Goal: Task Accomplishment & Management: Use online tool/utility

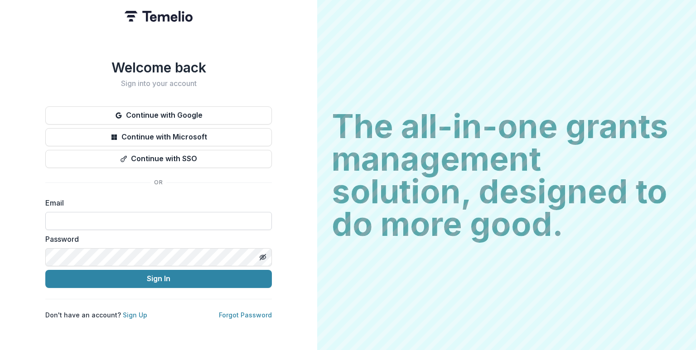
click at [184, 224] on input at bounding box center [158, 221] width 227 height 18
type input "**********"
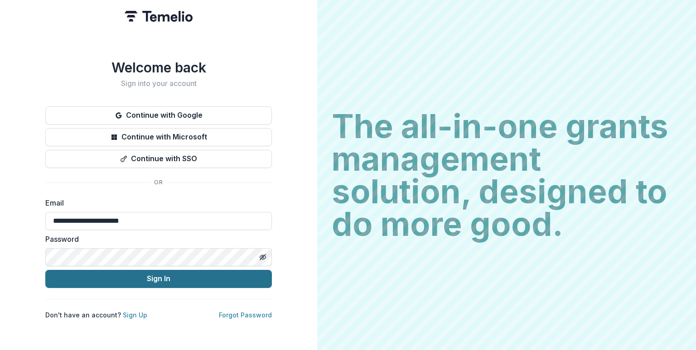
click at [155, 273] on button "Sign In" at bounding box center [158, 279] width 227 height 18
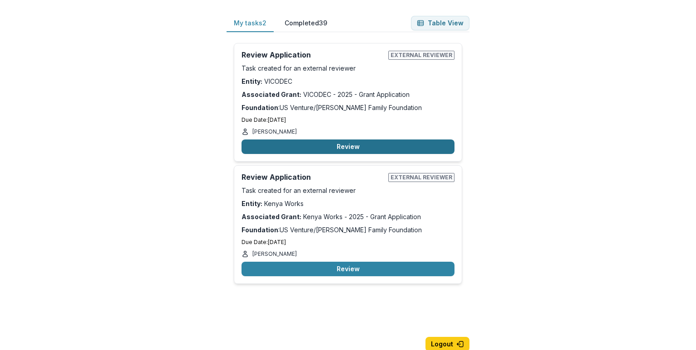
click at [318, 148] on button "Review" at bounding box center [348, 147] width 213 height 15
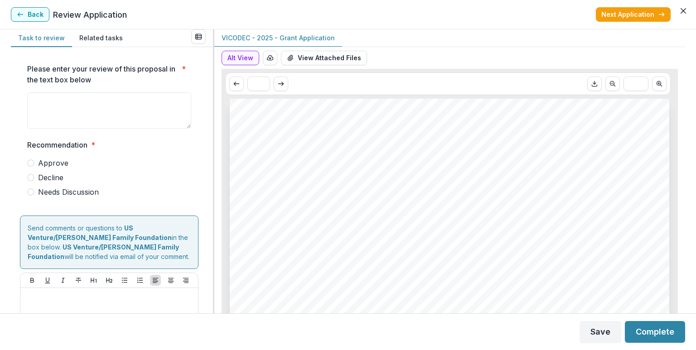
click at [31, 192] on span at bounding box center [30, 192] width 7 height 7
click at [321, 53] on button "View Attached Files" at bounding box center [324, 58] width 86 height 15
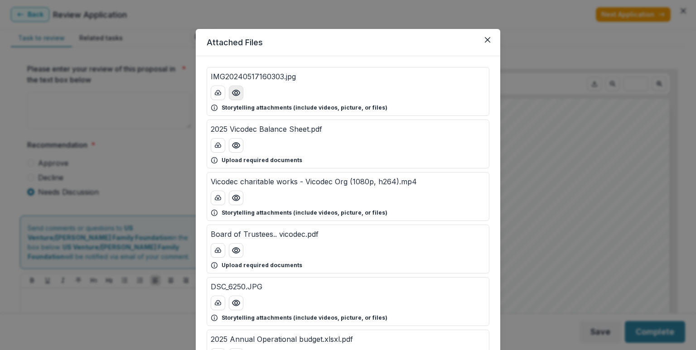
click at [237, 97] on icon "Preview IMG20240517160303.jpg" at bounding box center [236, 92] width 9 height 9
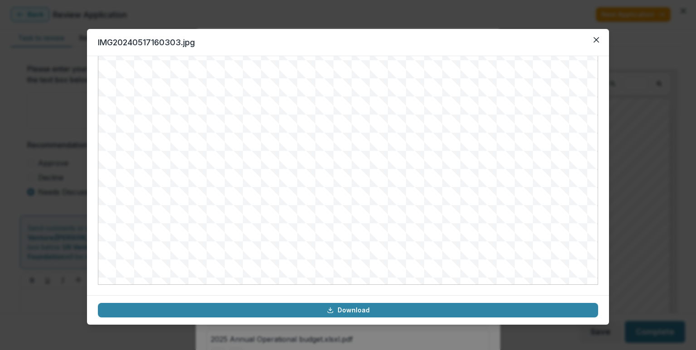
scroll to position [52, 0]
click at [592, 44] on button "Close" at bounding box center [596, 40] width 15 height 15
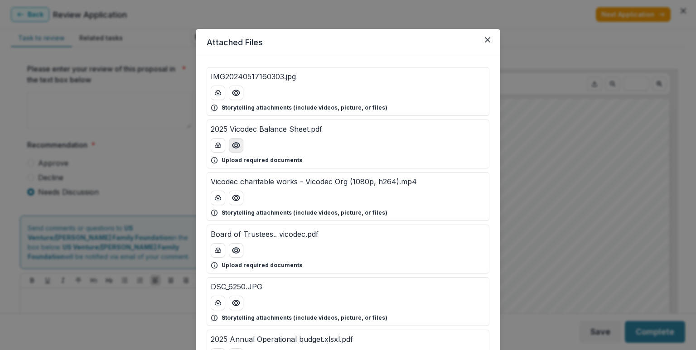
click at [238, 148] on icon "Preview 2025 Vicodec Balance Sheet.pdf" at bounding box center [236, 145] width 9 height 9
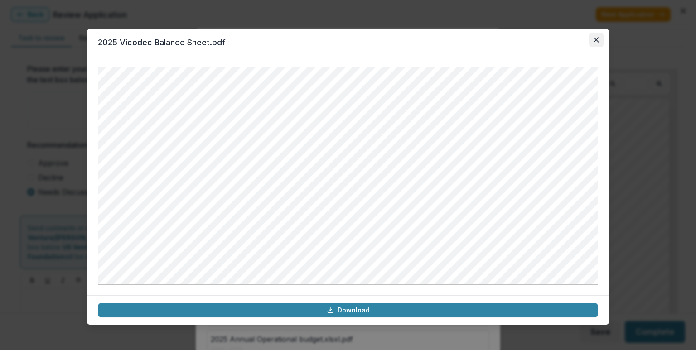
click at [592, 41] on button "Close" at bounding box center [596, 40] width 15 height 15
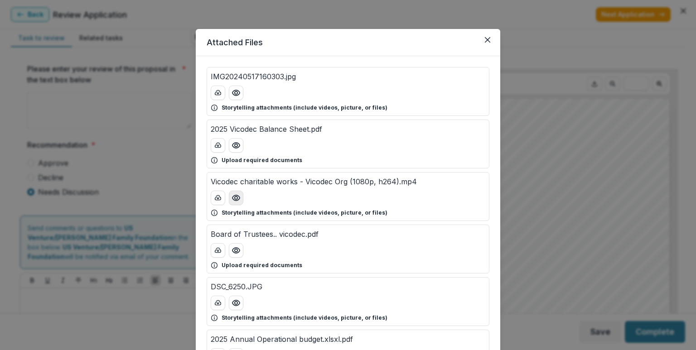
click at [237, 197] on icon "Preview Vicodec charitable works - Vicodec Org (1080p, h264).mp4" at bounding box center [236, 198] width 9 height 9
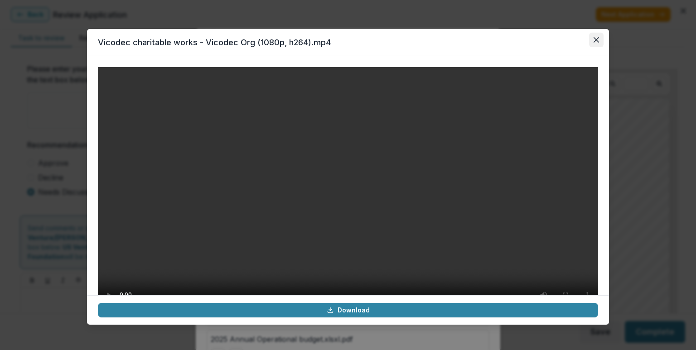
click at [597, 36] on button "Close" at bounding box center [596, 40] width 15 height 15
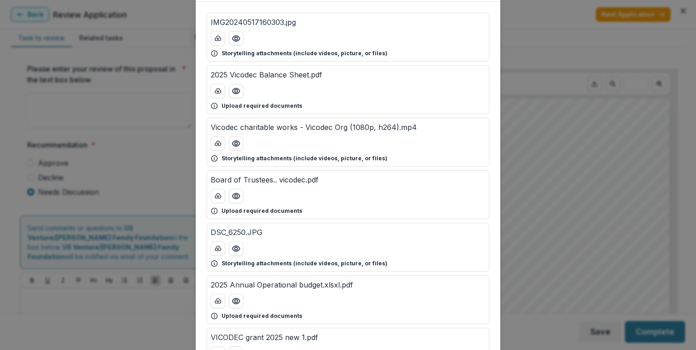
scroll to position [136, 0]
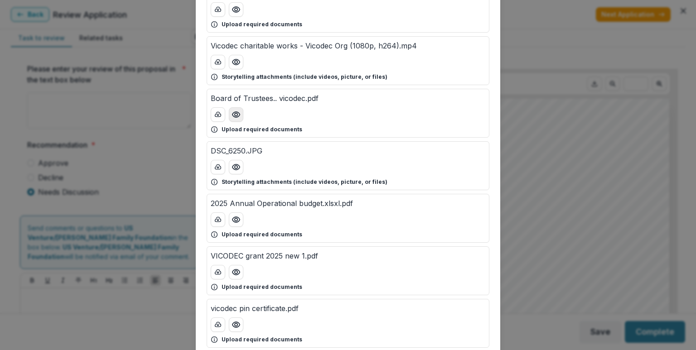
click at [238, 111] on icon "Preview Board of Trustees.. vicodec.pdf" at bounding box center [236, 114] width 9 height 9
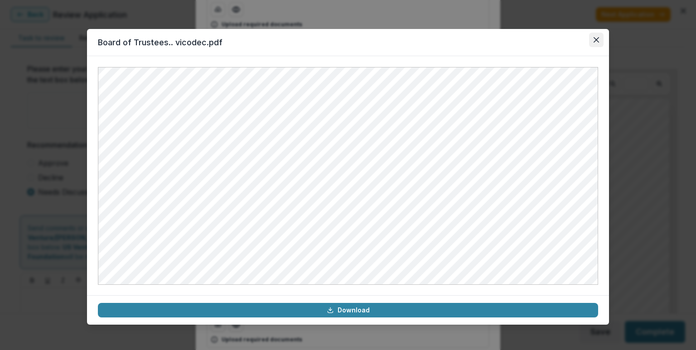
click at [599, 38] on icon "Close" at bounding box center [596, 39] width 5 height 5
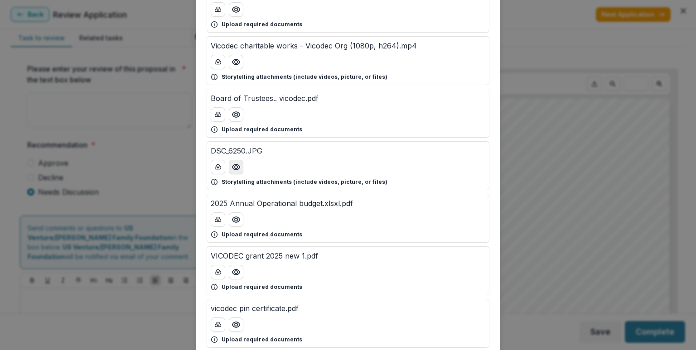
click at [238, 161] on button "Preview DSC_6250.JPG" at bounding box center [236, 167] width 15 height 15
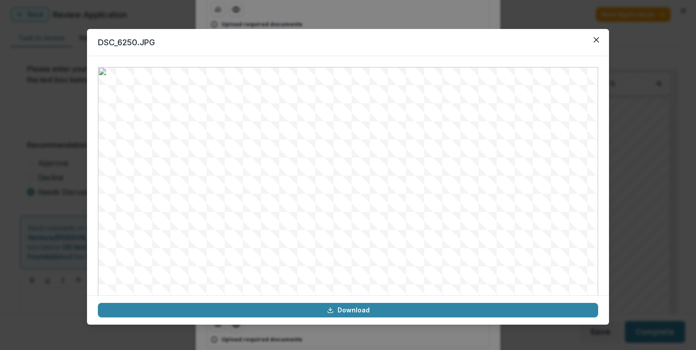
scroll to position [45, 0]
click at [602, 36] on button "Close" at bounding box center [596, 40] width 15 height 15
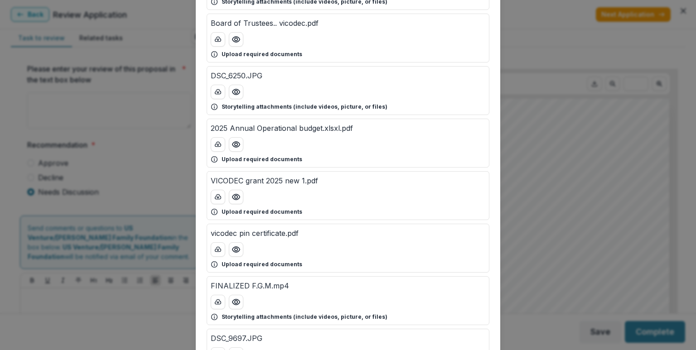
scroll to position [227, 0]
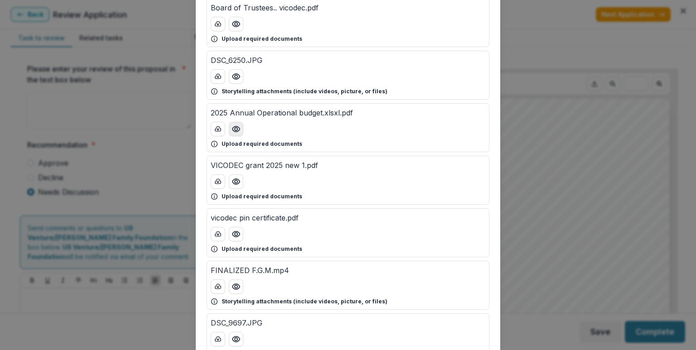
click at [241, 130] on button "Preview 2025 Annual Operational budget.xlsxl.pdf" at bounding box center [236, 129] width 15 height 15
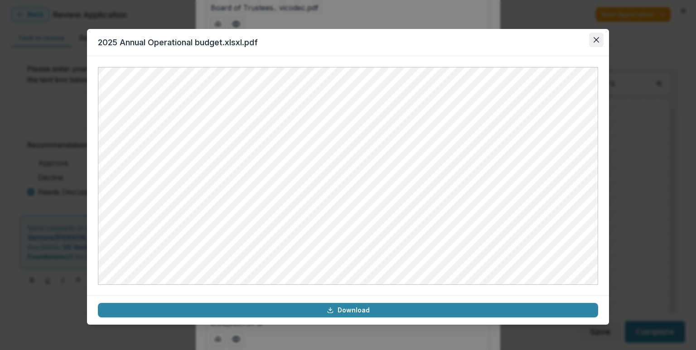
drag, startPoint x: 247, startPoint y: 126, endPoint x: 593, endPoint y: 39, distance: 356.2
click at [593, 39] on button "Close" at bounding box center [596, 40] width 15 height 15
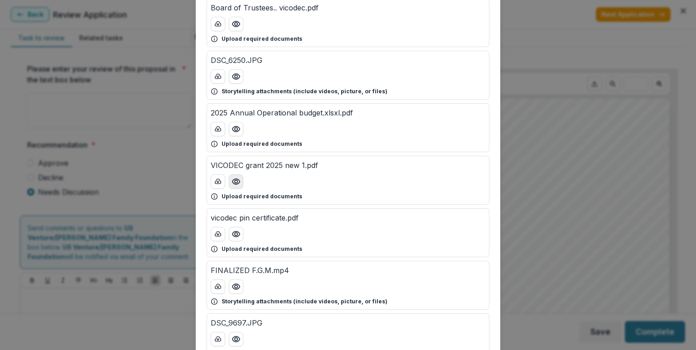
click at [240, 184] on button "Preview VICODEC grant 2025 new 1.pdf" at bounding box center [236, 181] width 15 height 15
